Goal: Navigation & Orientation: Find specific page/section

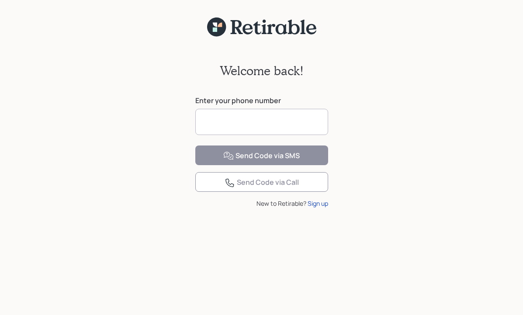
click at [210, 122] on input at bounding box center [261, 122] width 133 height 26
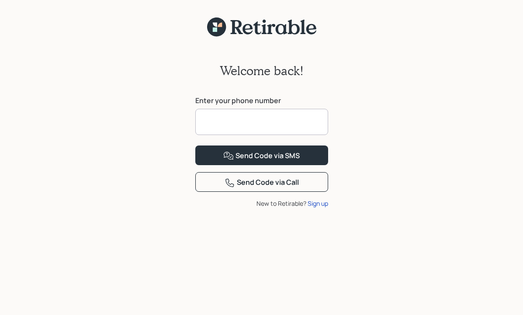
click at [210, 121] on input at bounding box center [261, 122] width 133 height 26
type input "**********"
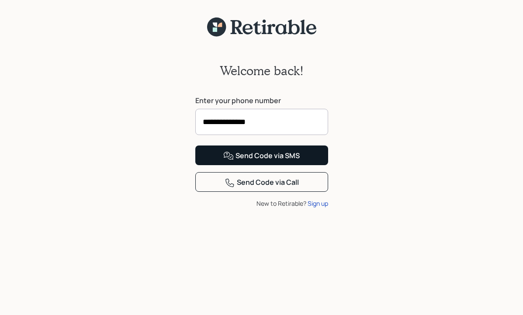
click at [244, 161] on div "Send Code via SMS" at bounding box center [261, 156] width 76 height 10
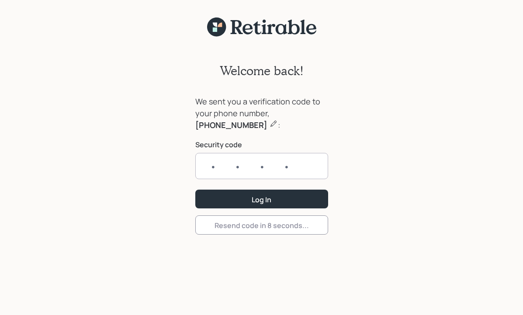
click at [209, 168] on input "text" at bounding box center [261, 166] width 133 height 26
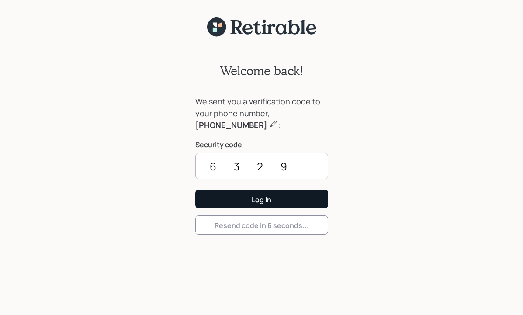
type input "6329"
click at [261, 199] on button "Log In" at bounding box center [261, 199] width 133 height 19
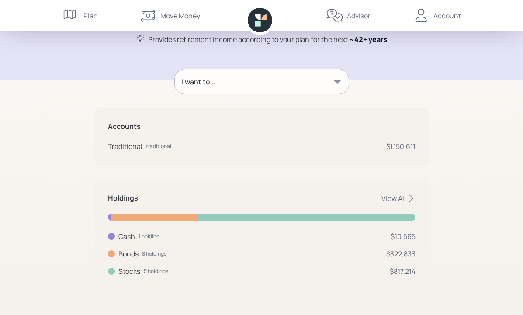
scroll to position [90, 0]
click at [339, 80] on icon at bounding box center [336, 82] width 7 height 4
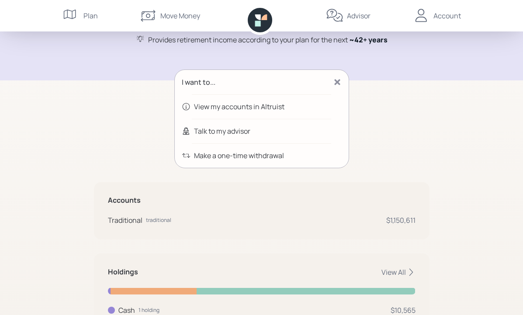
click at [376, 87] on div "I want to... View my accounts in Altruist Talk to my advisor Make a one-time wi…" at bounding box center [261, 216] width 335 height 295
click at [381, 67] on div "I want to... View my accounts in Altruist Talk to my advisor Make a one-time wi…" at bounding box center [261, 224] width 335 height 330
click at [89, 17] on div "Plan" at bounding box center [90, 15] width 14 height 10
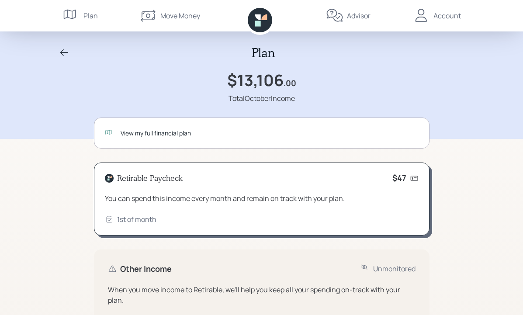
click at [452, 17] on div "Account" at bounding box center [447, 15] width 28 height 10
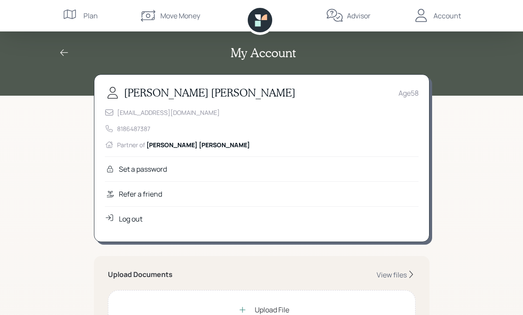
click at [136, 221] on div "Log out" at bounding box center [131, 219] width 24 height 10
